Goal: Information Seeking & Learning: Understand process/instructions

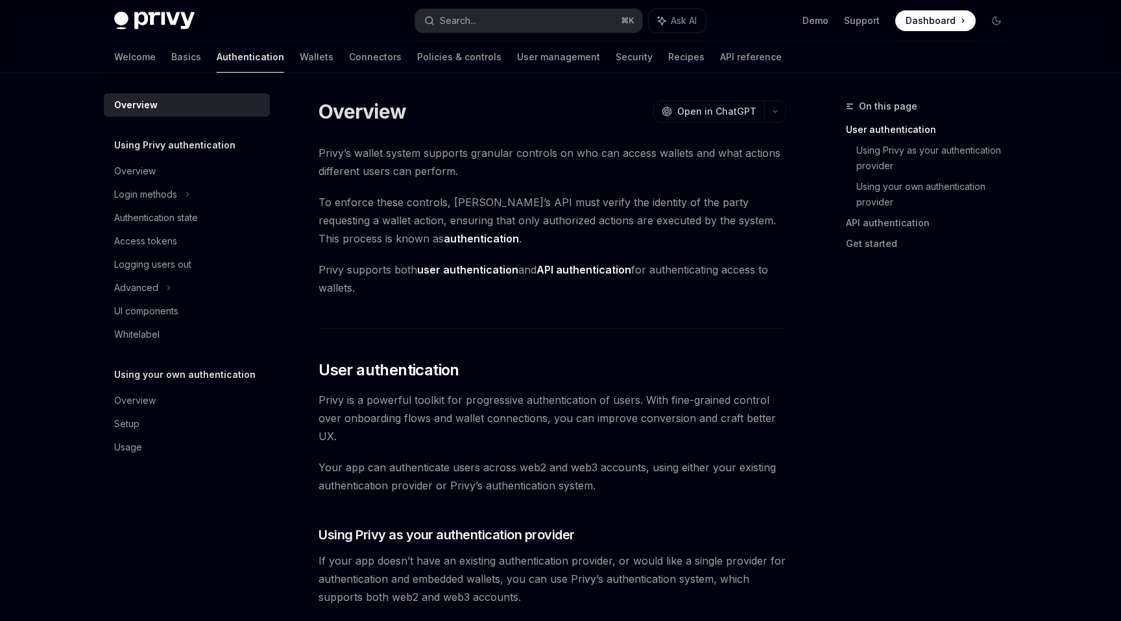
scroll to position [184, 0]
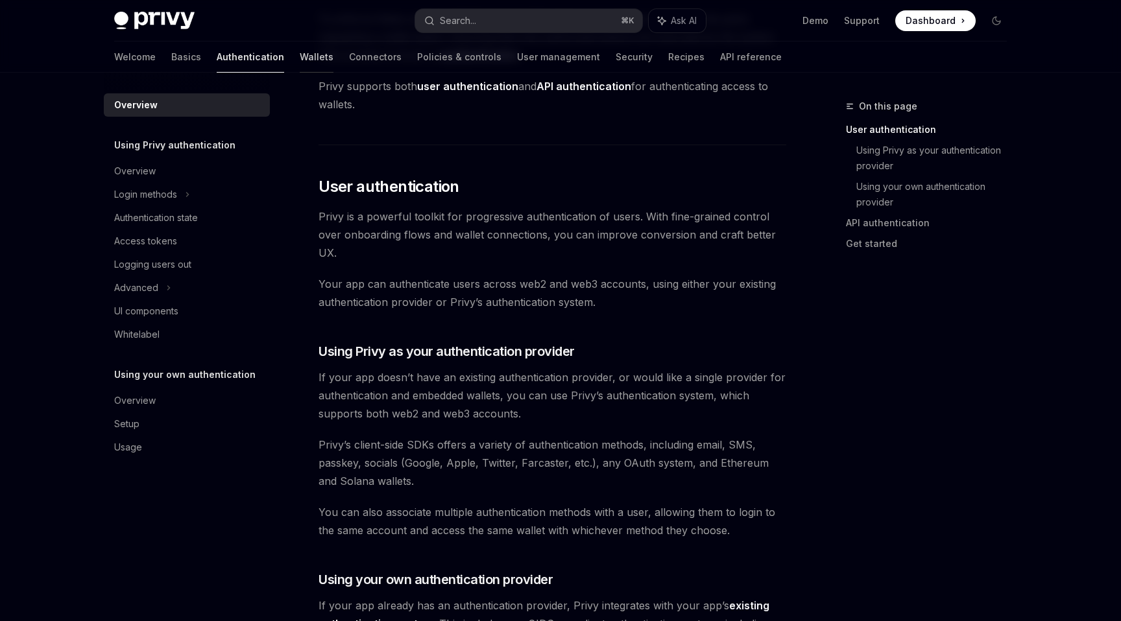
click at [300, 64] on link "Wallets" at bounding box center [317, 57] width 34 height 31
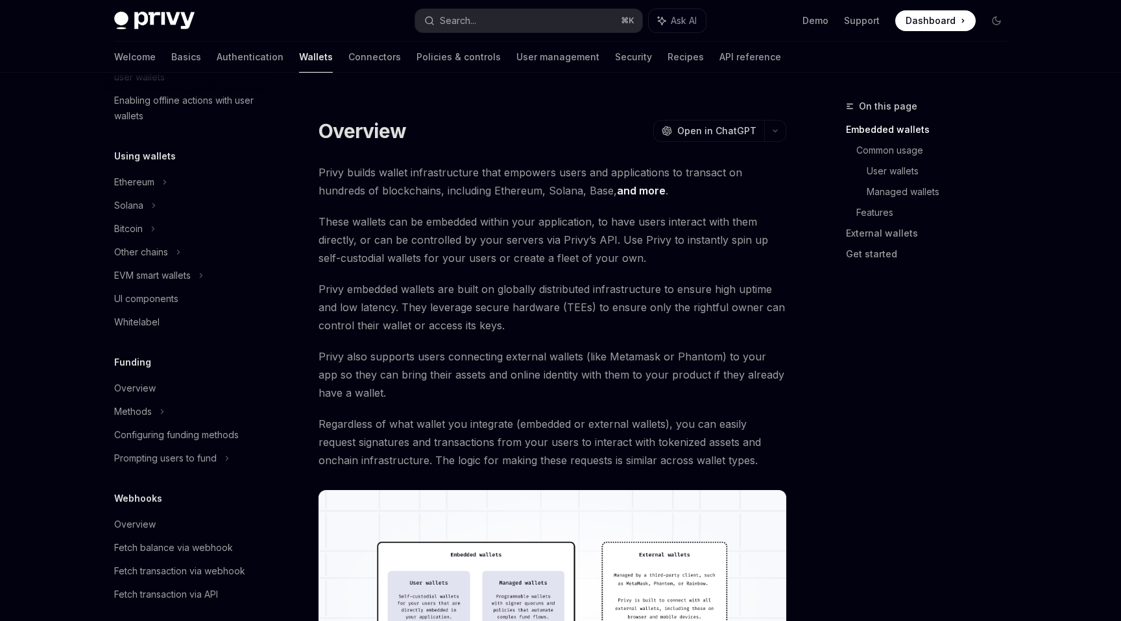
scroll to position [257, 0]
click at [160, 279] on div "EVM smart wallets" at bounding box center [152, 275] width 77 height 16
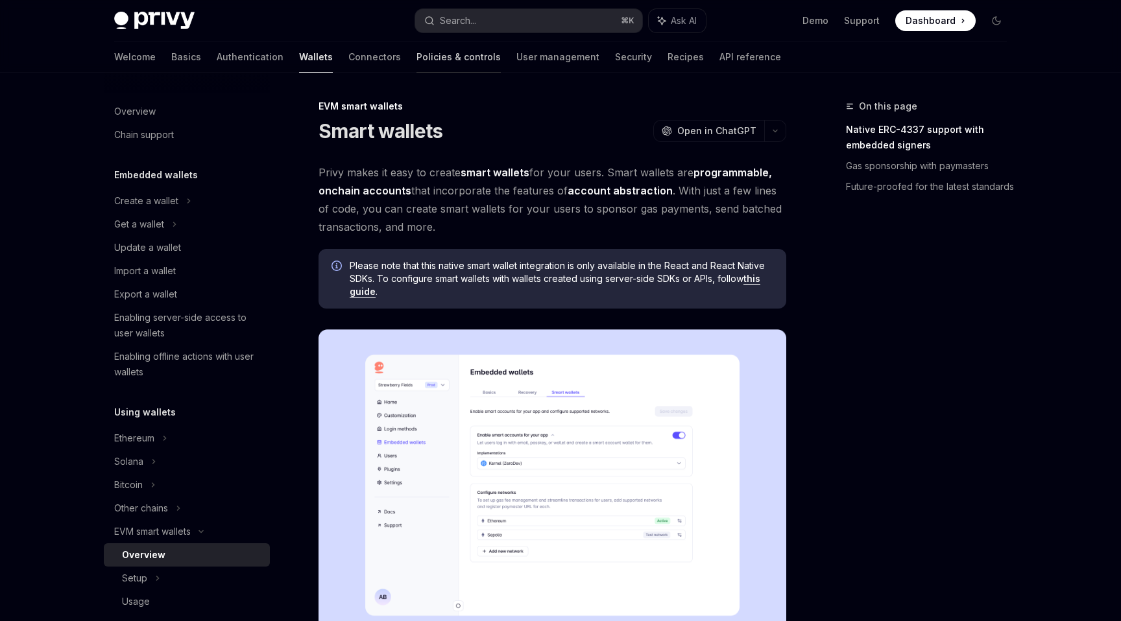
click at [416, 60] on link "Policies & controls" at bounding box center [458, 57] width 84 height 31
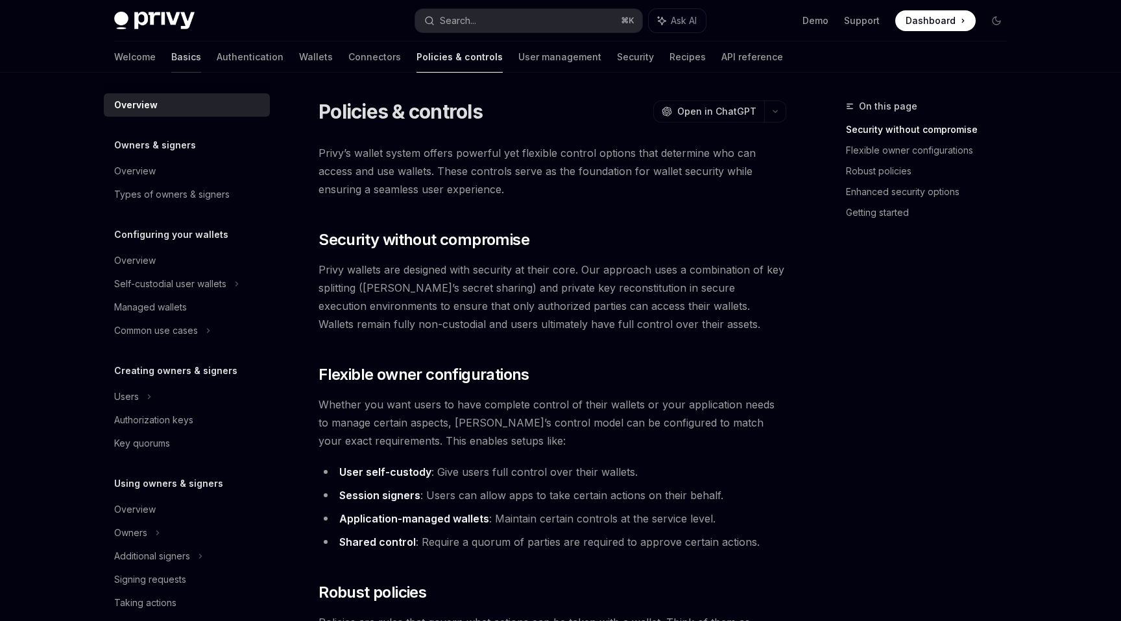
click at [171, 49] on link "Basics" at bounding box center [186, 57] width 30 height 31
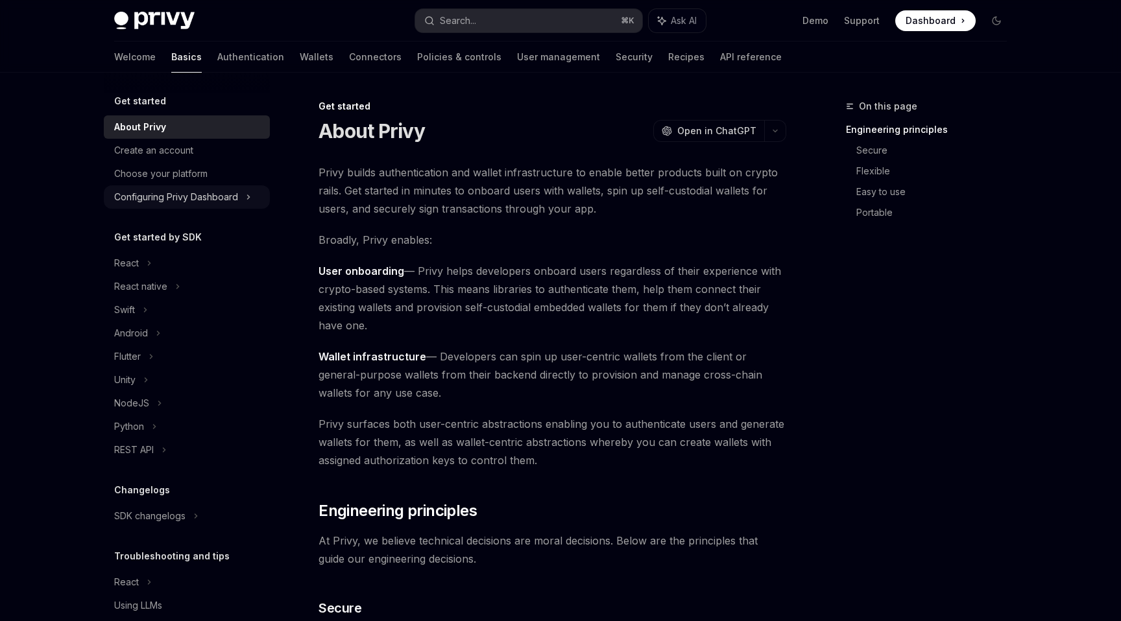
click at [226, 195] on div "Configuring Privy Dashboard" at bounding box center [176, 197] width 124 height 16
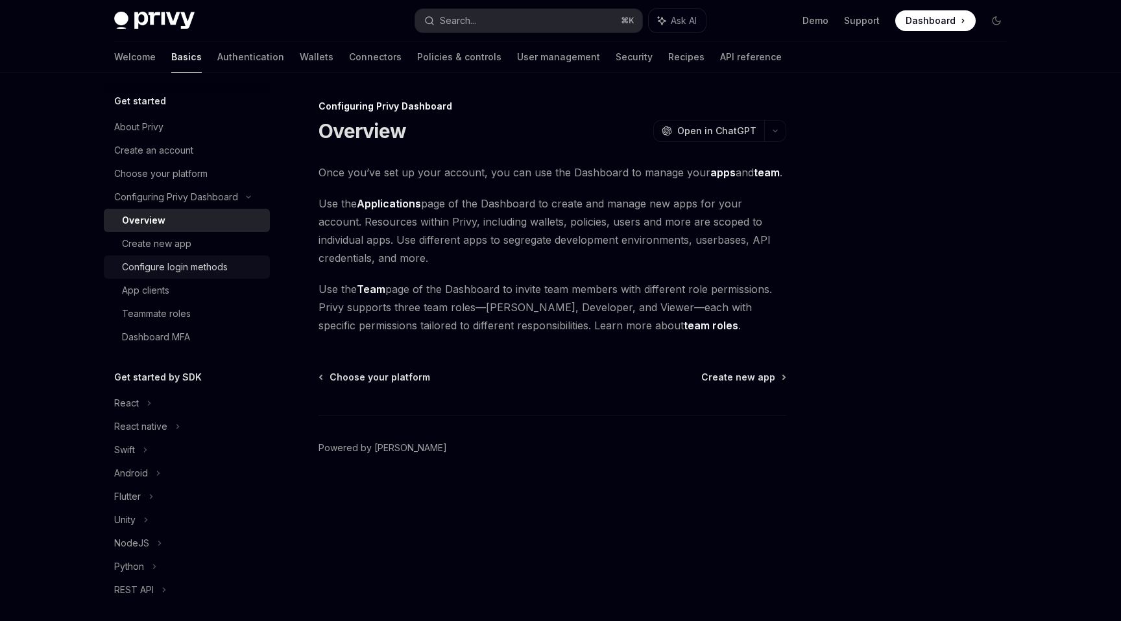
click at [199, 267] on div "Configure login methods" at bounding box center [175, 267] width 106 height 16
type textarea "*"
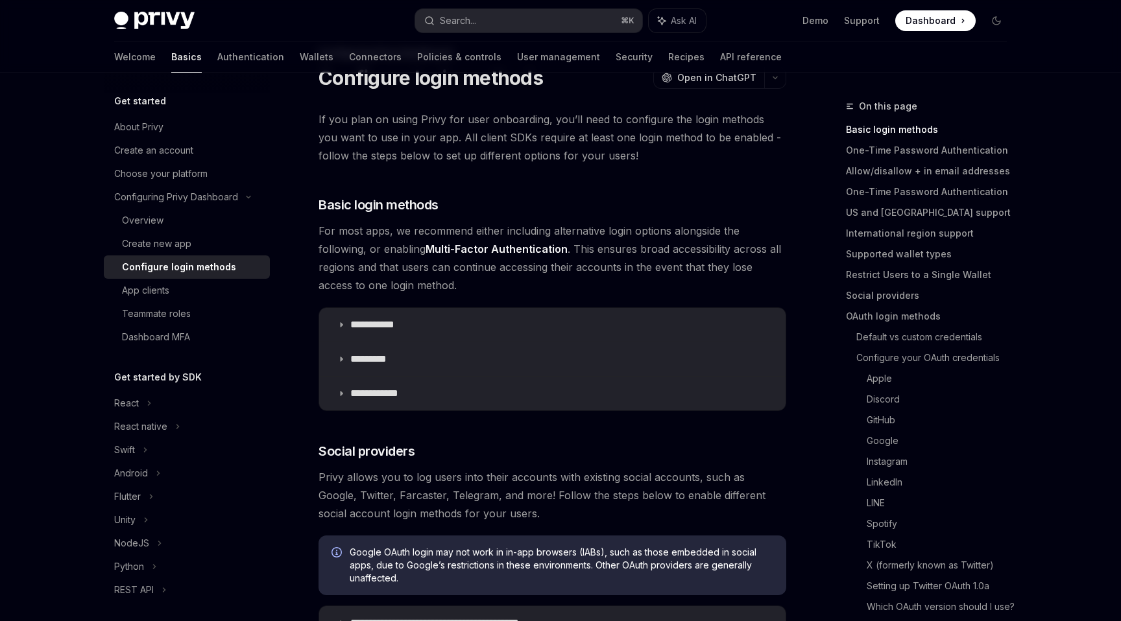
scroll to position [59, 0]
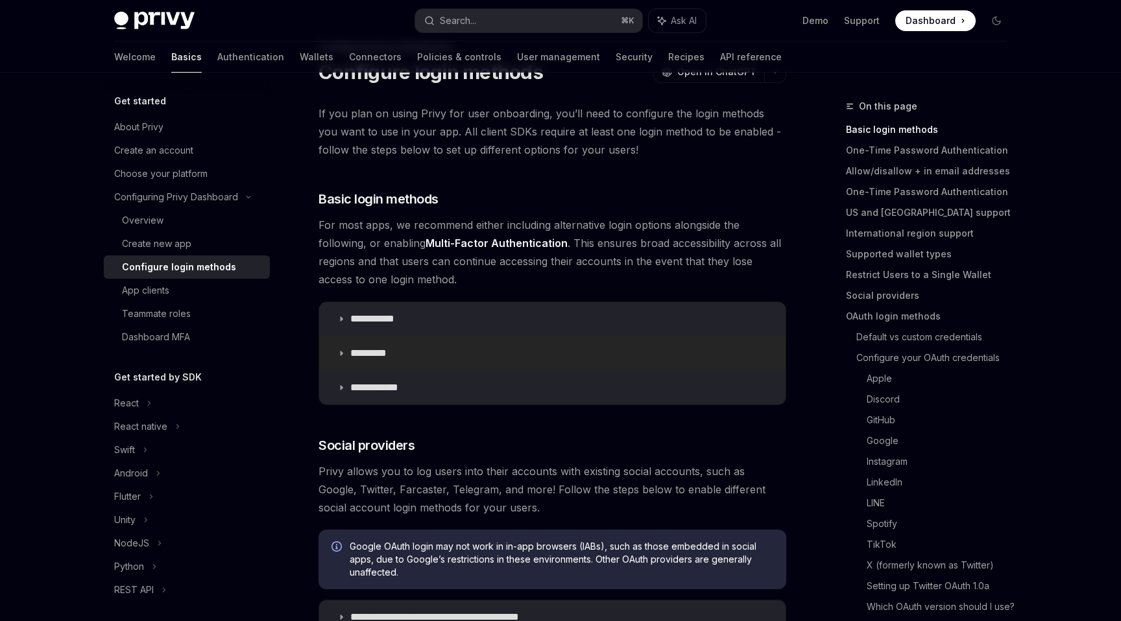
click at [345, 355] on icon at bounding box center [341, 354] width 8 height 8
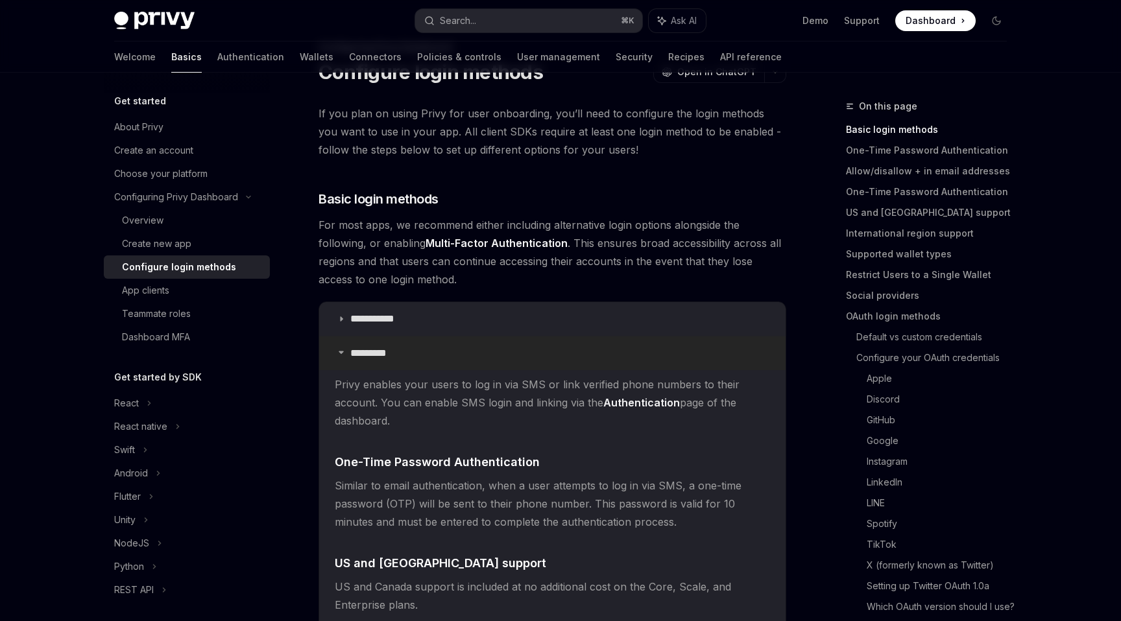
scroll to position [91, 0]
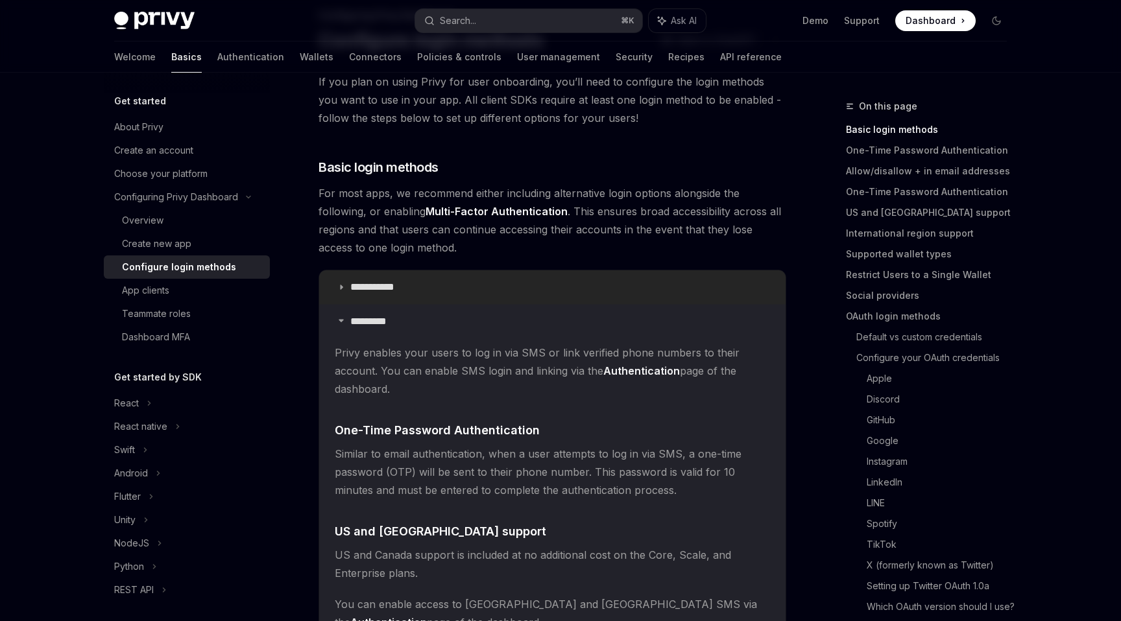
click at [335, 293] on summary "**********" at bounding box center [552, 287] width 466 height 34
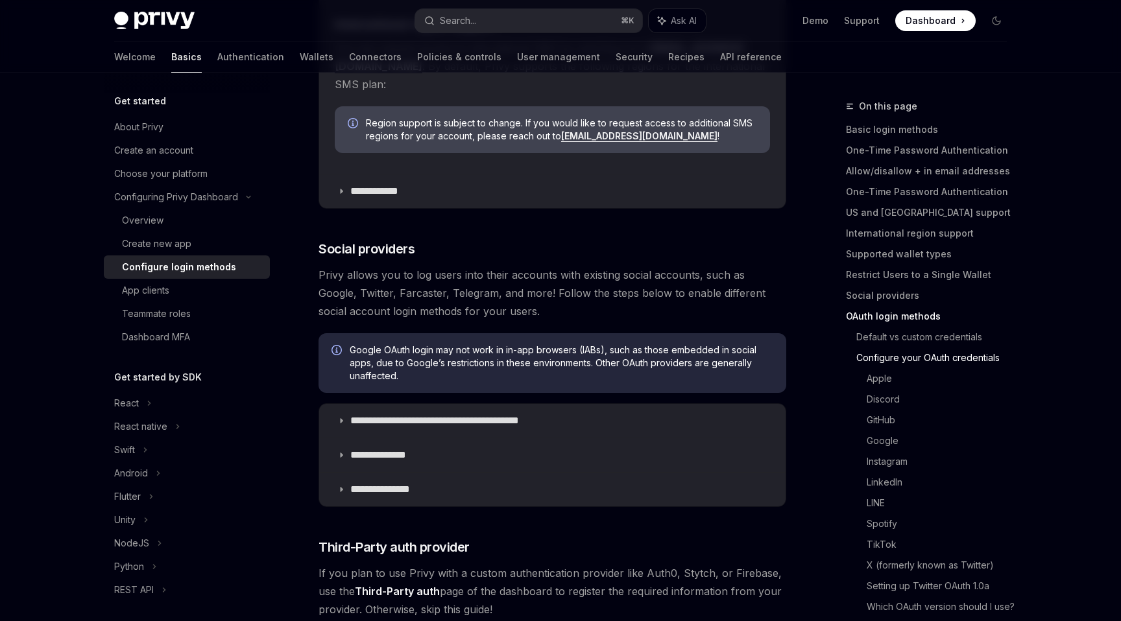
scroll to position [1219, 0]
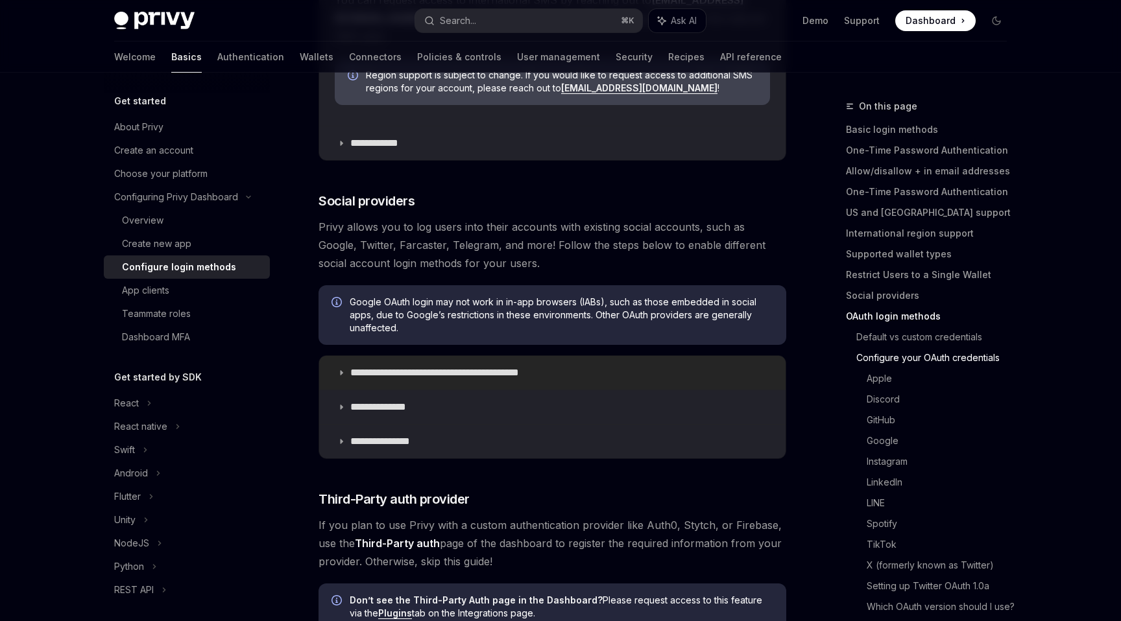
click at [342, 369] on icon at bounding box center [341, 373] width 8 height 8
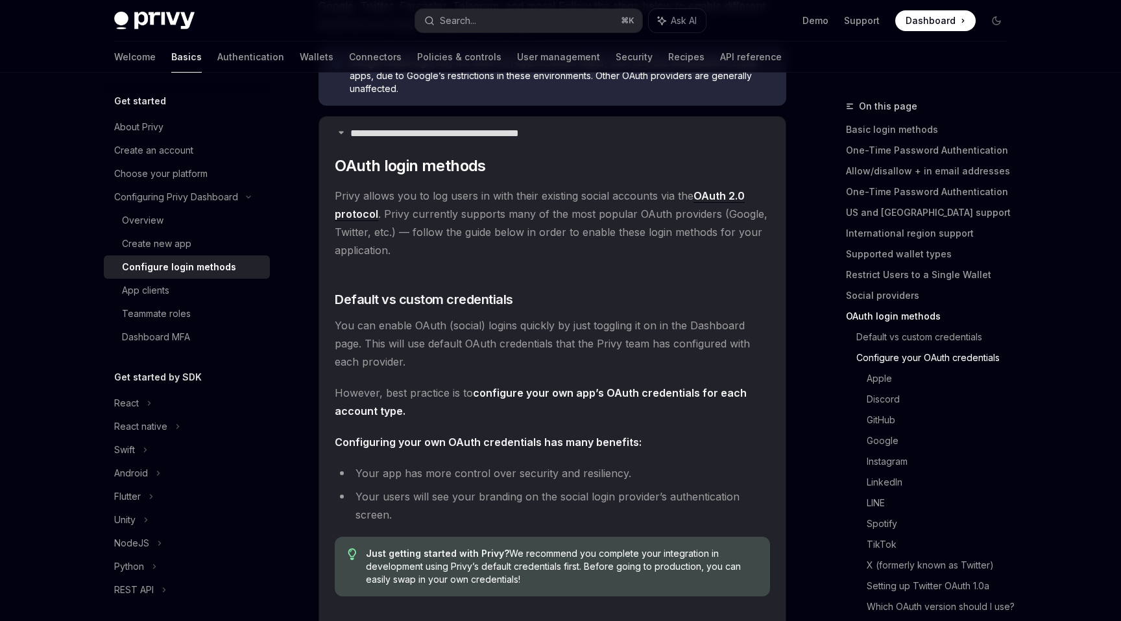
scroll to position [1466, 0]
